Goal: Navigation & Orientation: Find specific page/section

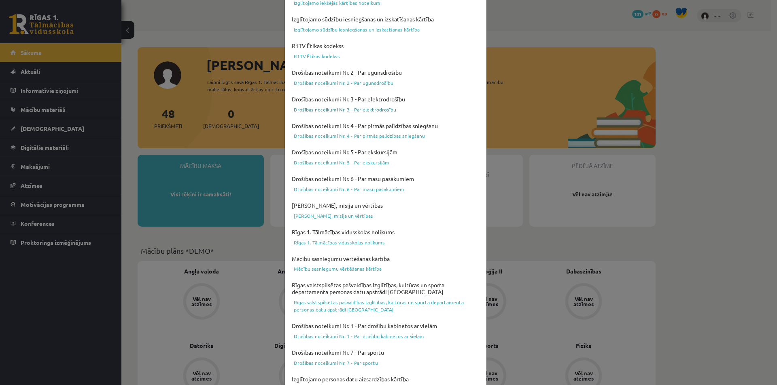
scroll to position [197, 0]
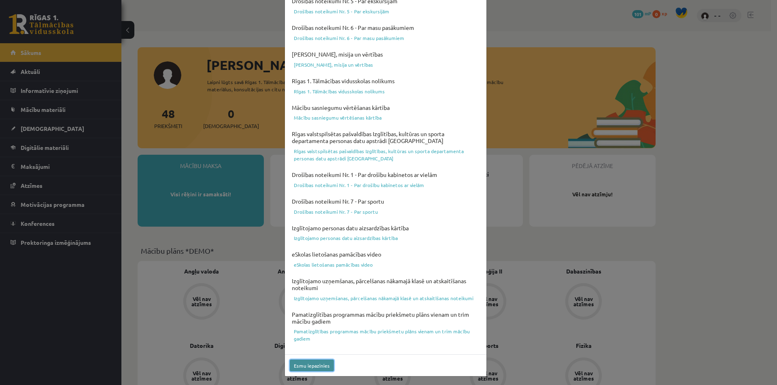
click at [305, 366] on button "Esmu iepazinies" at bounding box center [312, 366] width 44 height 12
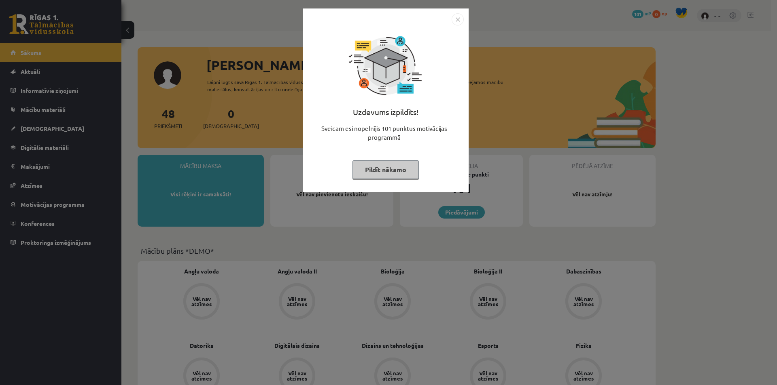
click at [379, 168] on button "Pildīt nākamo" at bounding box center [385, 170] width 66 height 19
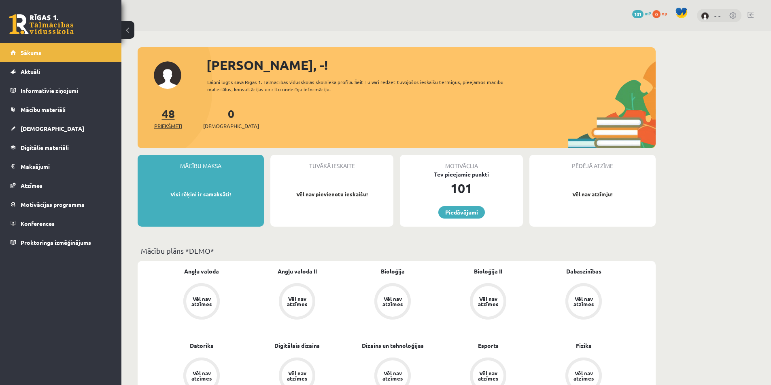
click at [167, 116] on link "48 Priekšmeti" at bounding box center [168, 118] width 28 height 24
click at [712, 17] on div "- -" at bounding box center [719, 16] width 44 height 14
click at [707, 13] on img at bounding box center [705, 16] width 8 height 8
click at [702, 16] on img at bounding box center [705, 16] width 8 height 8
click at [52, 72] on link "Aktuāli" at bounding box center [61, 71] width 101 height 19
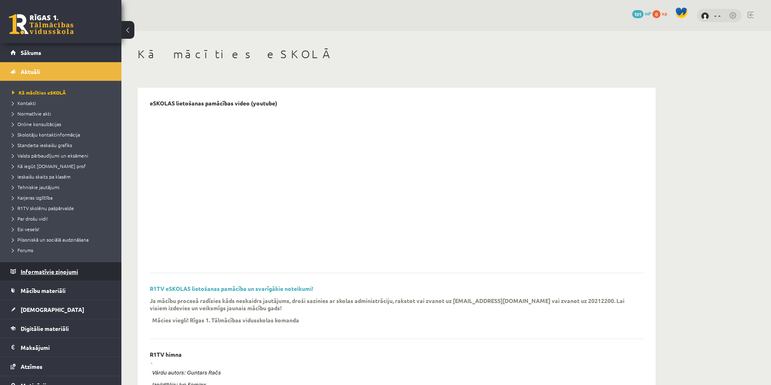
click at [36, 274] on legend "Informatīvie ziņojumi 0" at bounding box center [66, 272] width 91 height 19
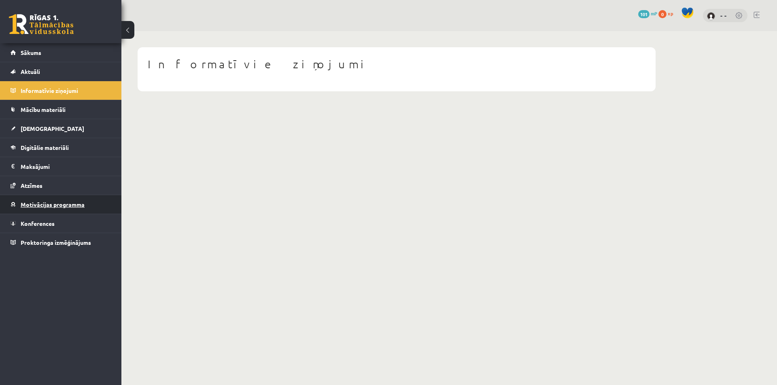
click at [35, 207] on span "Motivācijas programma" at bounding box center [53, 204] width 64 height 7
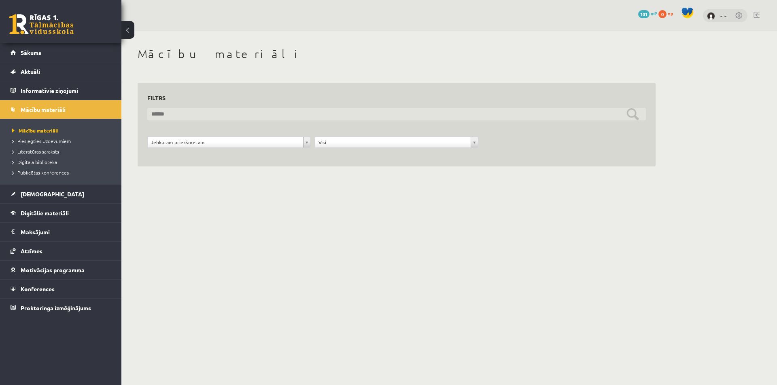
click at [210, 114] on input "text" at bounding box center [396, 114] width 498 height 13
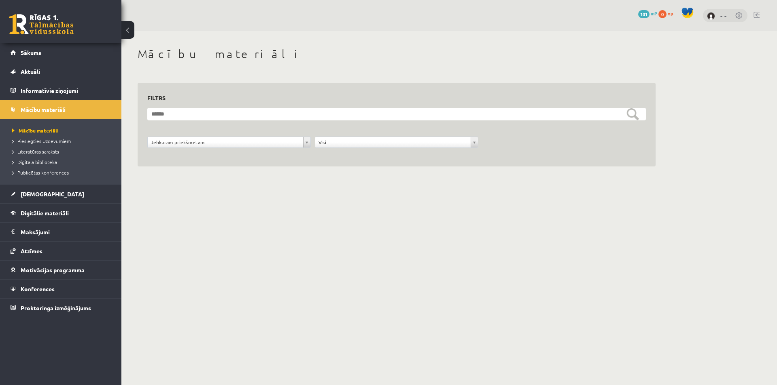
click at [472, 229] on body "0 Dāvanas 101 mP 0 xp - - Sākums Aktuāli Kā mācīties eSKOLĀ Kontakti Normatīvie…" at bounding box center [388, 192] width 777 height 385
click at [41, 141] on span "Pieslēgties Uzdevumiem" at bounding box center [41, 141] width 59 height 6
click at [32, 55] on span "Sākums" at bounding box center [31, 52] width 21 height 7
